Goal: Information Seeking & Learning: Learn about a topic

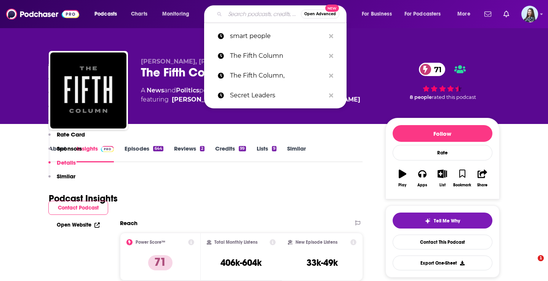
click at [237, 15] on input "Search podcasts, credits, & more..." at bounding box center [263, 14] width 76 height 12
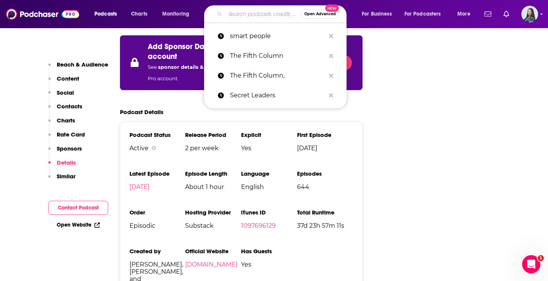
type input "Unclear and Present Danger"
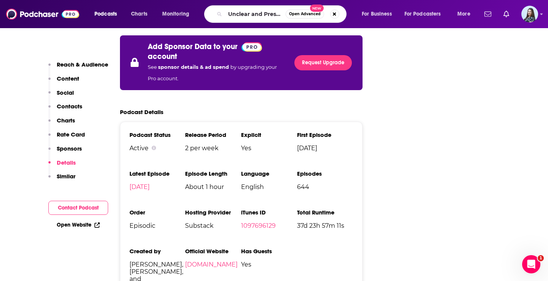
scroll to position [0, 25]
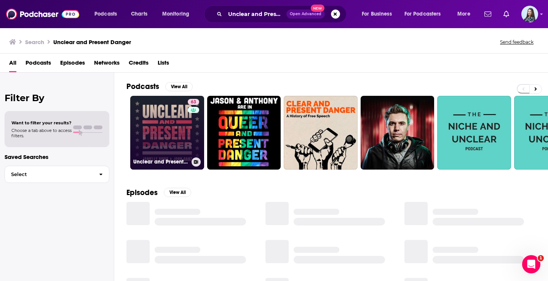
click at [177, 122] on link "63 Unclear and Present Danger" at bounding box center [167, 133] width 74 height 74
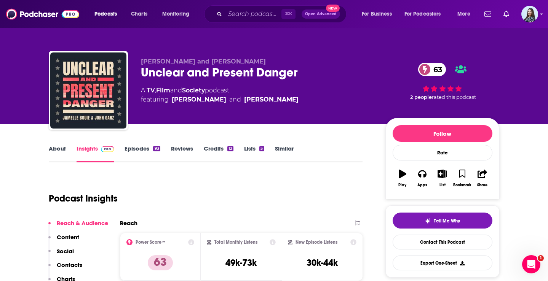
scroll to position [32, 0]
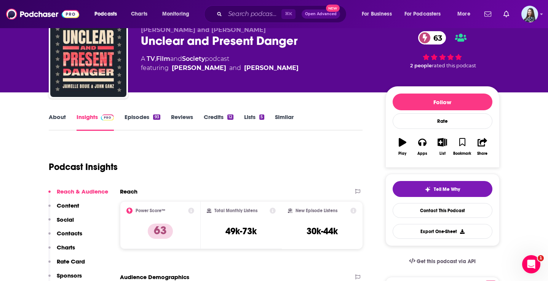
click at [53, 116] on link "About" at bounding box center [57, 122] width 17 height 18
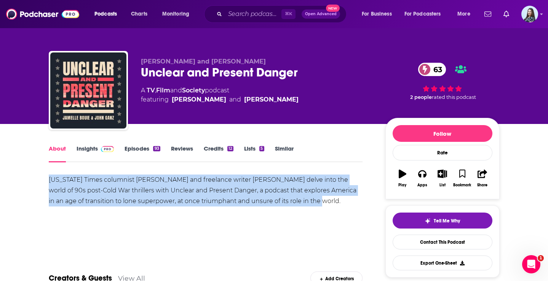
drag, startPoint x: 307, startPoint y: 196, endPoint x: 30, endPoint y: 178, distance: 277.2
copy div "[US_STATE] Times columnist [PERSON_NAME] and freelance writer [PERSON_NAME] del…"
click at [246, 19] on input "Search podcasts, credits, & more..." at bounding box center [253, 14] width 56 height 12
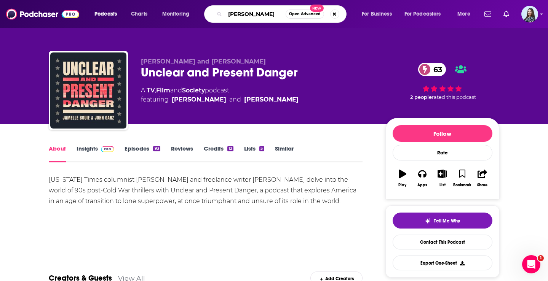
type input "[PERSON_NAME]"
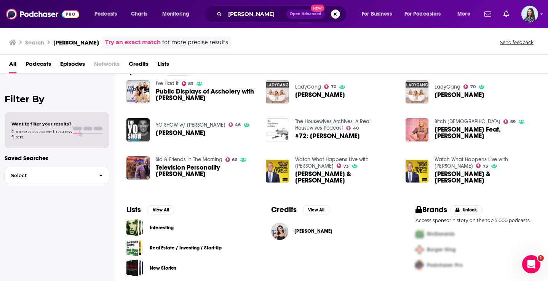
scroll to position [127, 0]
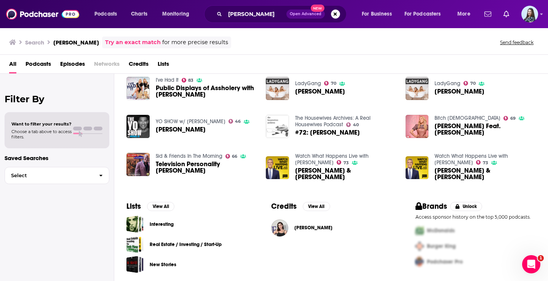
click at [301, 227] on span "[PERSON_NAME]" at bounding box center [313, 228] width 38 height 6
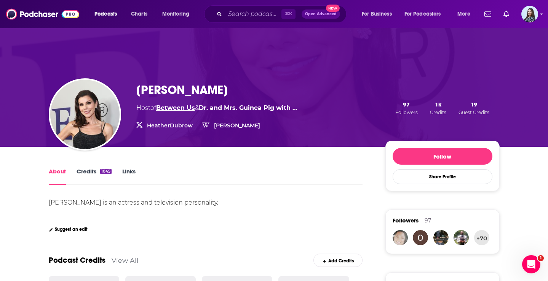
click at [184, 106] on link "Between Us" at bounding box center [175, 107] width 39 height 7
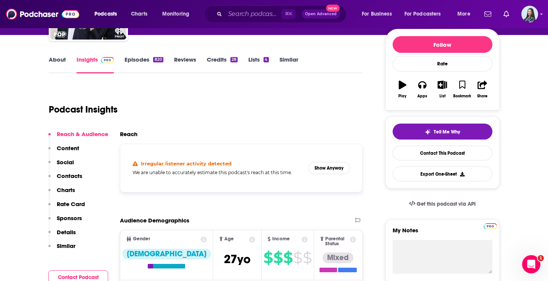
scroll to position [91, 0]
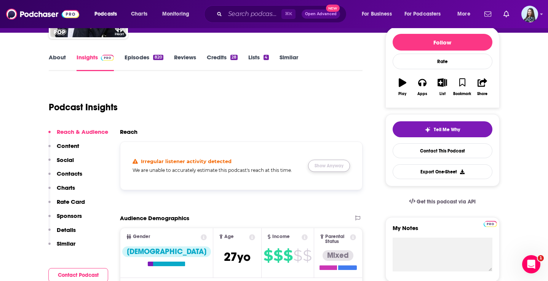
click at [329, 166] on button "Show Anyway" at bounding box center [329, 166] width 42 height 12
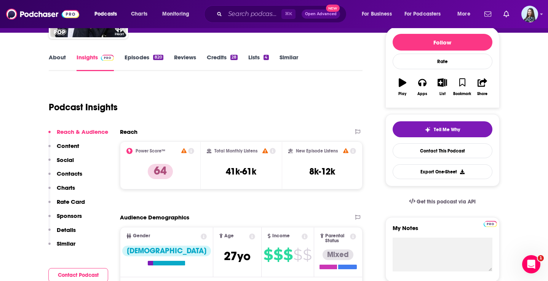
scroll to position [0, 0]
